Goal: Information Seeking & Learning: Find specific page/section

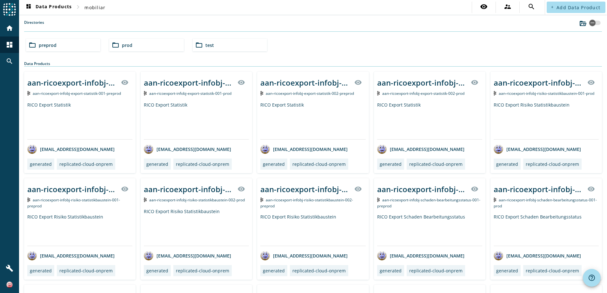
click at [120, 46] on div "folder_open prod" at bounding box center [146, 45] width 74 height 13
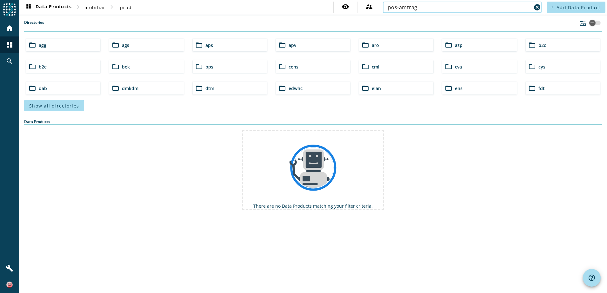
click at [431, 7] on input "pos-amtrag" at bounding box center [460, 7] width 144 height 8
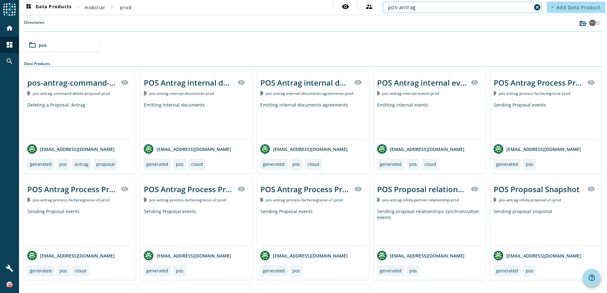
click at [426, 7] on input "pos-antrag" at bounding box center [460, 7] width 144 height 8
type input "pos-antrag-process-fachereignisse-"
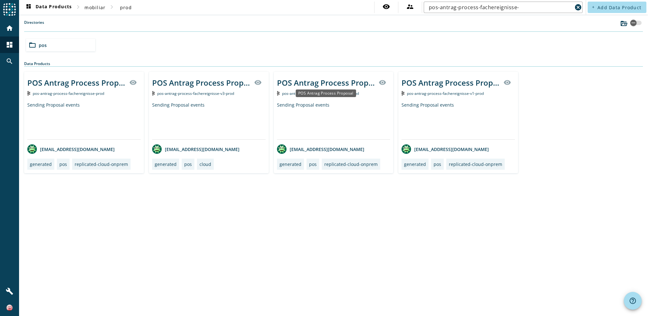
click at [330, 81] on div "POS Antrag Process Proposal" at bounding box center [326, 82] width 98 height 10
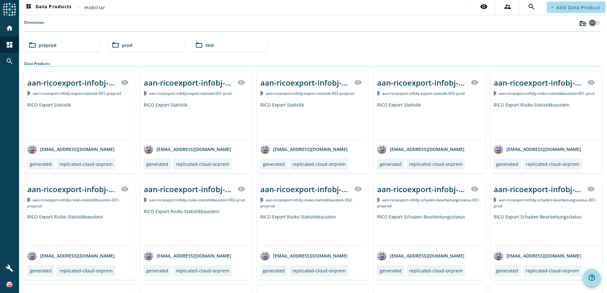
click at [45, 46] on span "preprod" at bounding box center [48, 45] width 18 height 6
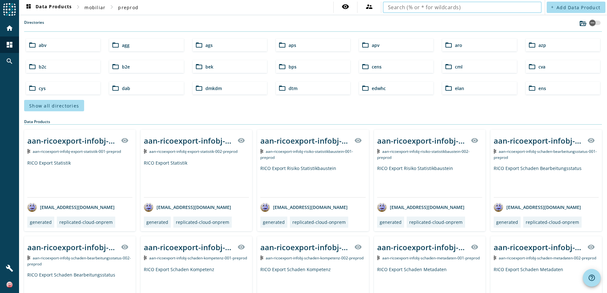
click at [495, 9] on input "text" at bounding box center [462, 7] width 149 height 8
type input "pos-antrag-process-fachereignisse-"
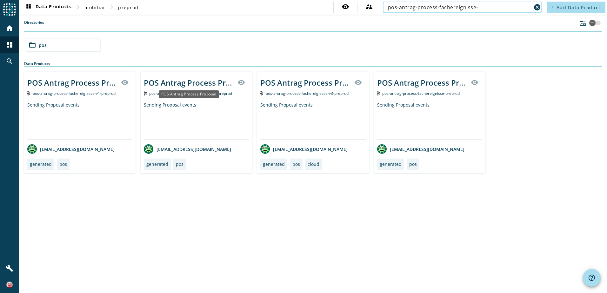
click at [190, 84] on div "POS Antrag Process Proposal" at bounding box center [189, 82] width 90 height 10
